Goal: Task Accomplishment & Management: Manage account settings

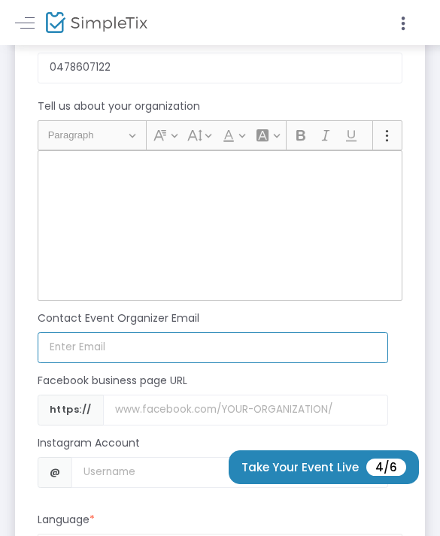
scroll to position [1673, 0]
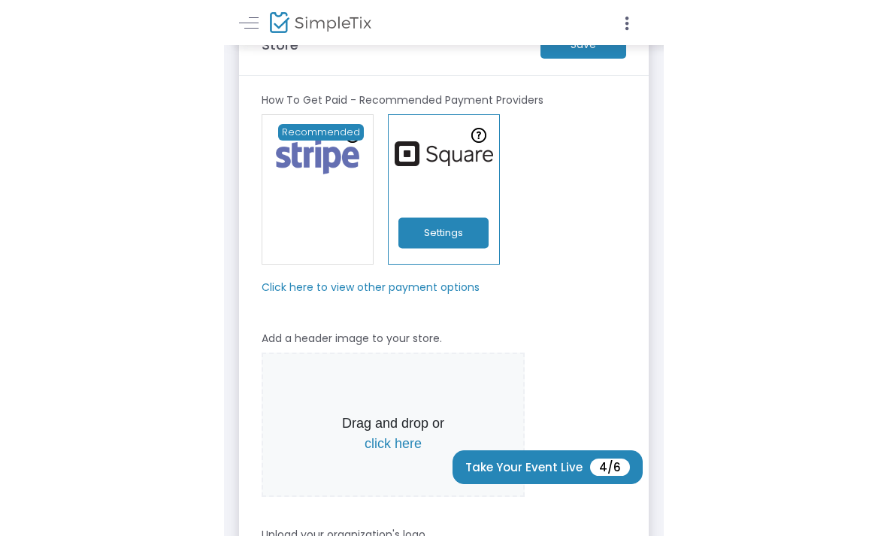
scroll to position [0, 0]
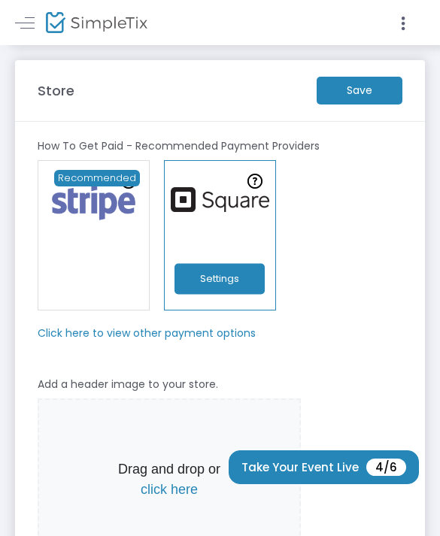
click at [343, 90] on m-button "Save" at bounding box center [360, 91] width 86 height 28
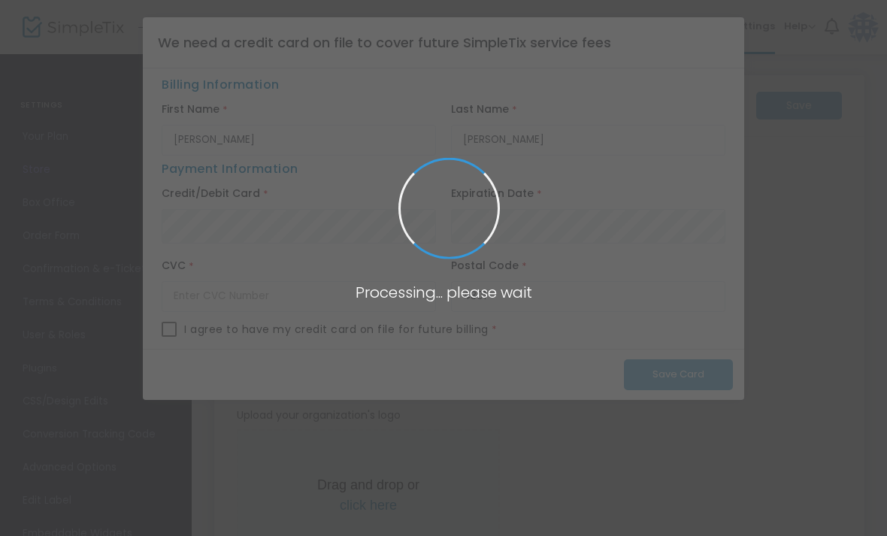
type input "[URL]"
radio input "true"
radio input "false"
radio input "true"
type input "Solstar"
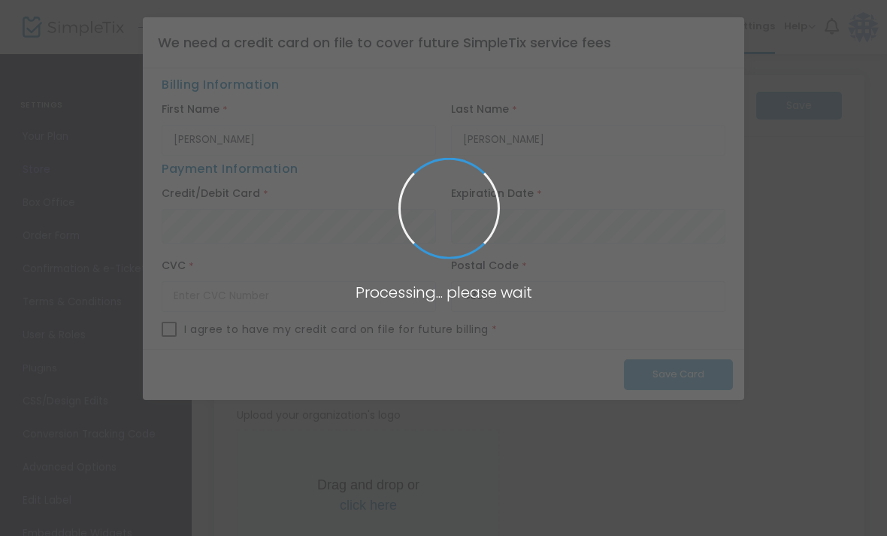
type input "0478607122"
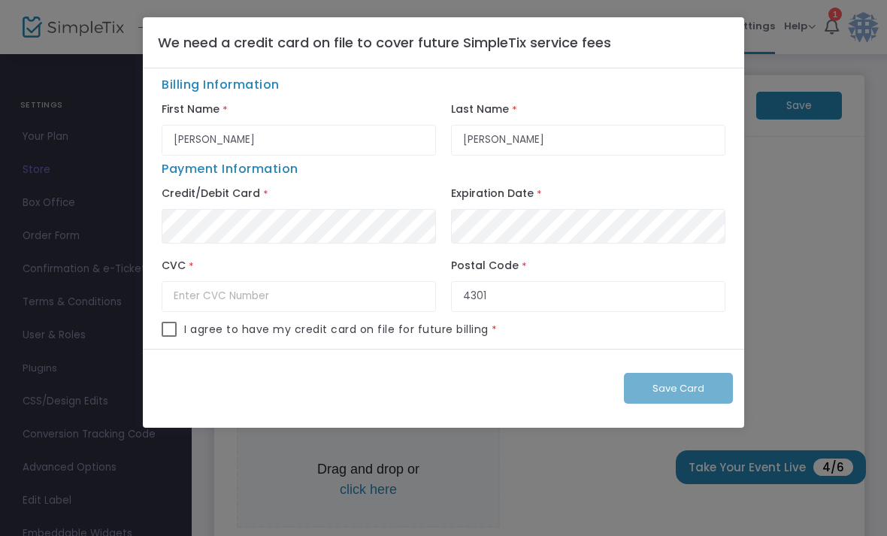
click at [734, 398] on div "Save Card" at bounding box center [444, 389] width 602 height 80
click at [828, 230] on ngb-modal-window "We need a credit card on file to cover future SimpleTix service fees Billing In…" at bounding box center [443, 268] width 887 height 536
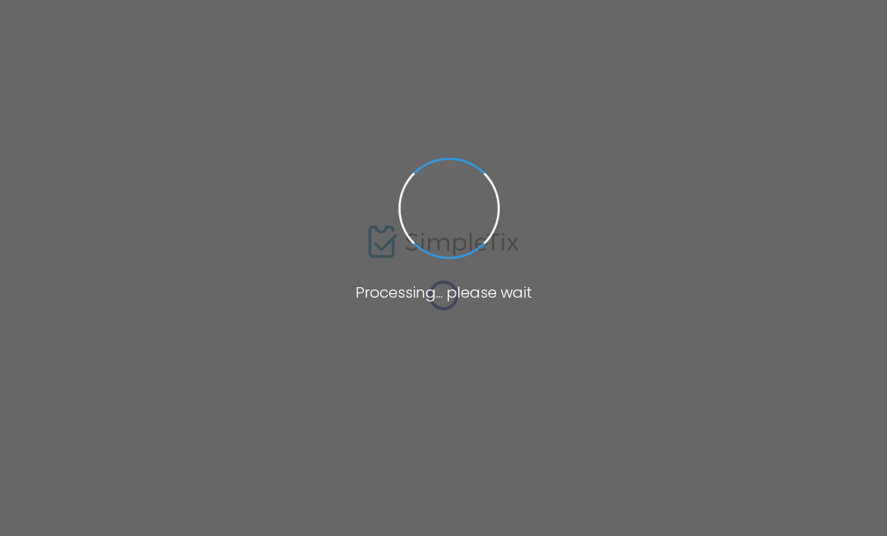
type input "[URL]"
radio input "true"
radio input "false"
radio input "true"
type input "Solstar"
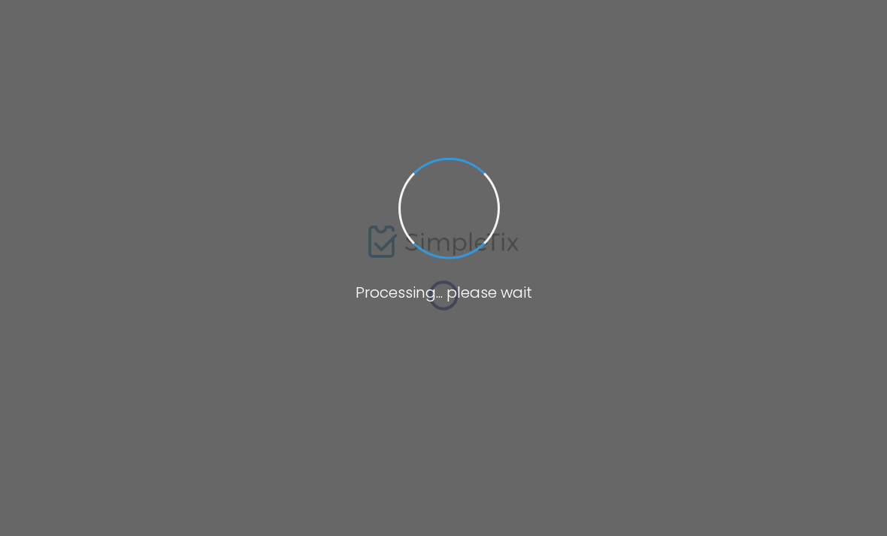
type input "0478607122"
